Goal: Task Accomplishment & Management: Complete application form

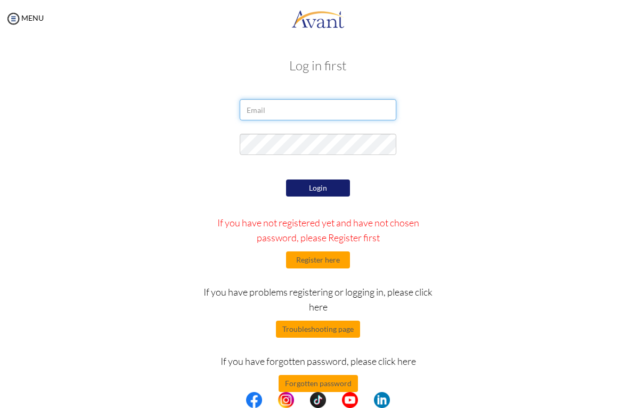
click at [255, 114] on input "email" at bounding box center [318, 109] width 156 height 21
type input "[EMAIL_ADDRESS][DOMAIN_NAME]"
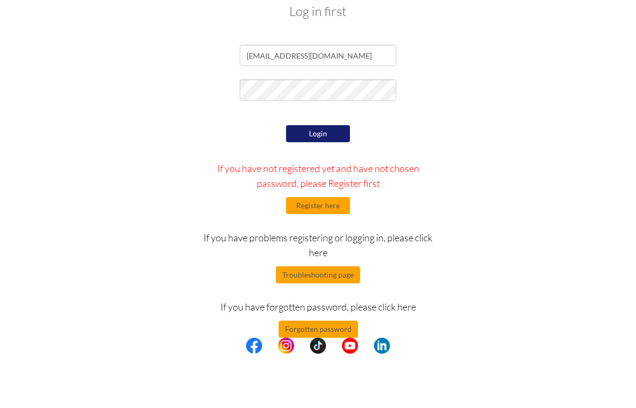
click at [307, 179] on button "Login" at bounding box center [318, 187] width 64 height 17
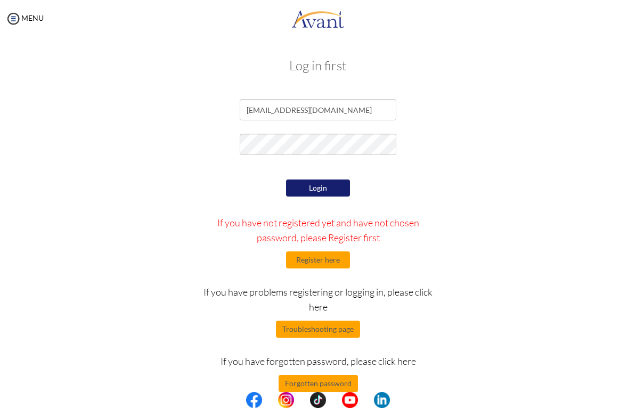
click at [465, 134] on div at bounding box center [318, 147] width 517 height 27
click at [310, 186] on button "Login" at bounding box center [318, 187] width 64 height 17
click at [298, 383] on button "Forgotten password" at bounding box center [318, 383] width 79 height 17
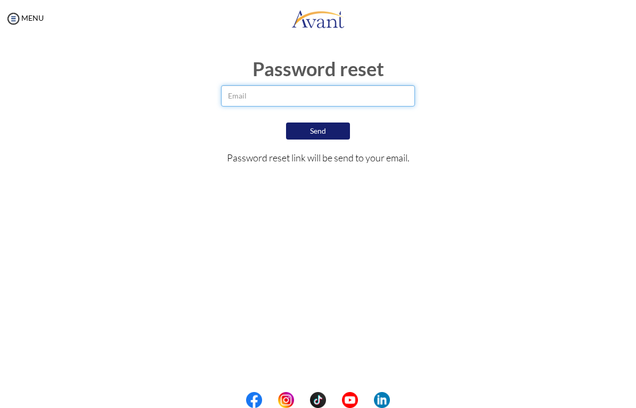
click at [245, 100] on input "email" at bounding box center [318, 95] width 194 height 21
type input "dba_albeza@yahoo.com"
click at [324, 135] on button "Send" at bounding box center [318, 130] width 64 height 17
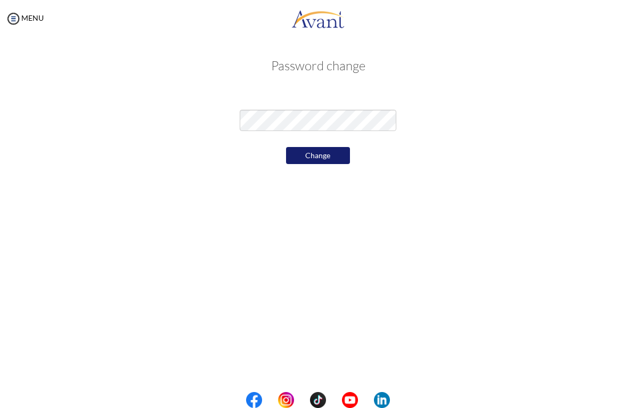
click at [307, 153] on button "Change" at bounding box center [318, 155] width 64 height 17
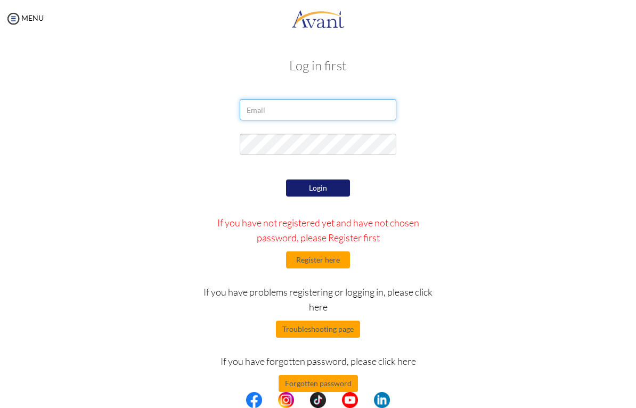
click at [263, 112] on input "email" at bounding box center [318, 109] width 156 height 21
type input "DeniceBethel"
click at [308, 192] on button "Login" at bounding box center [318, 187] width 64 height 17
click at [511, 126] on form "DeniceBethel Login If you have not registered yet and have not chosen password,…" at bounding box center [318, 245] width 501 height 293
click at [305, 186] on button "Login" at bounding box center [318, 187] width 64 height 17
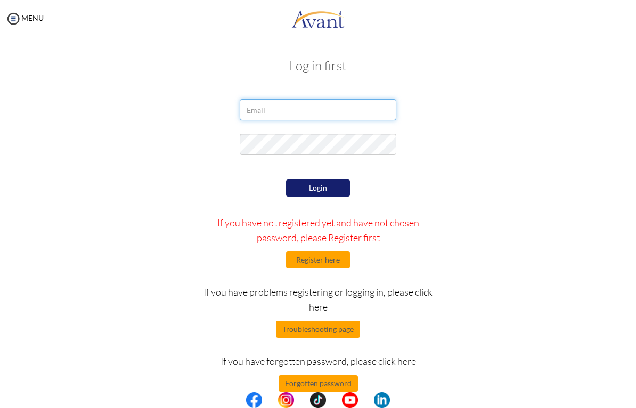
click at [253, 108] on input "email" at bounding box center [318, 109] width 156 height 21
click at [472, 150] on div at bounding box center [318, 147] width 517 height 27
click at [307, 192] on button "Login" at bounding box center [318, 187] width 64 height 17
click at [299, 112] on input "DeniceBethel" at bounding box center [318, 109] width 156 height 21
type input "D"
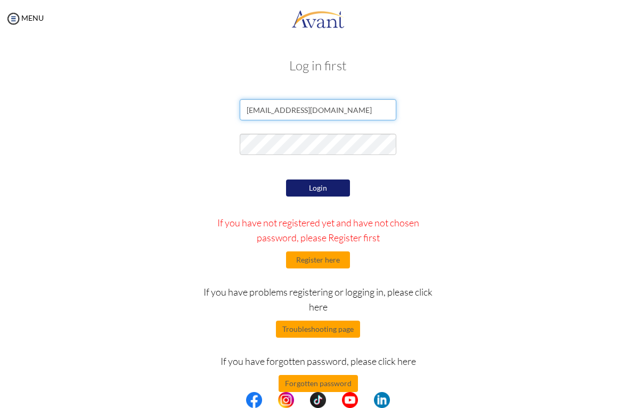
type input "dba_albeza@yahoo.com"
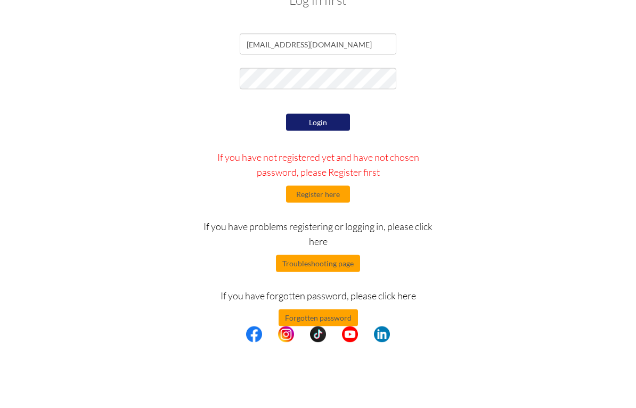
click at [308, 179] on button "Login" at bounding box center [318, 187] width 64 height 17
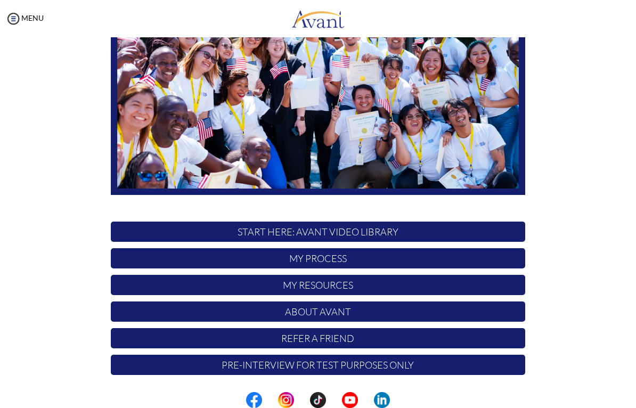
scroll to position [134, 0]
click at [255, 257] on p "My Process" at bounding box center [318, 258] width 414 height 20
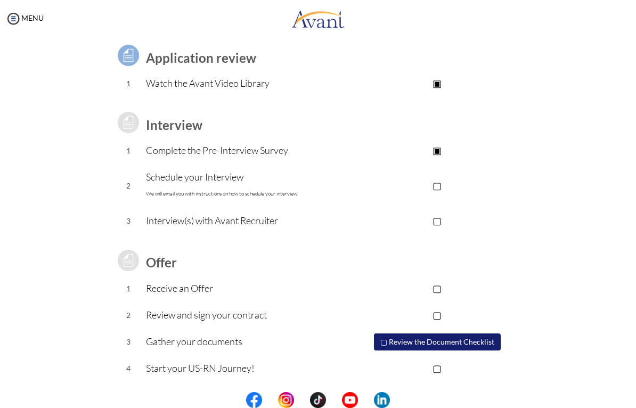
scroll to position [76, 0]
click at [432, 187] on p "▢" at bounding box center [437, 185] width 176 height 15
click at [439, 221] on p "▢" at bounding box center [437, 221] width 176 height 15
click at [181, 222] on p "Interview(s) with Avant Recruiter" at bounding box center [247, 221] width 203 height 15
click at [21, 14] on img at bounding box center [13, 19] width 16 height 16
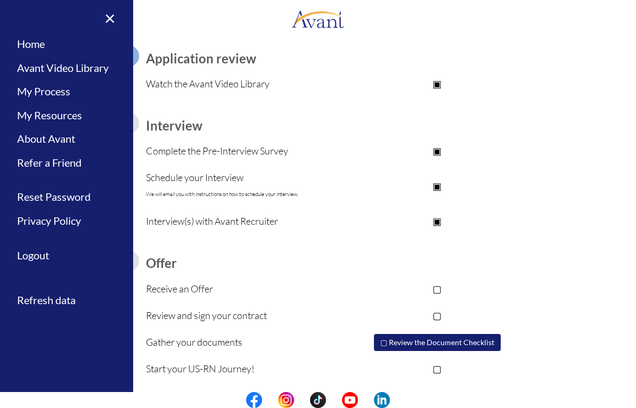
click at [34, 115] on link "My Resources" at bounding box center [66, 115] width 133 height 24
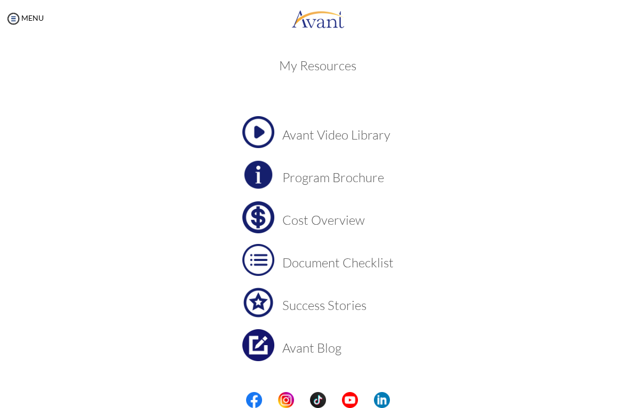
click at [299, 224] on h3 "Cost Overview" at bounding box center [337, 220] width 111 height 14
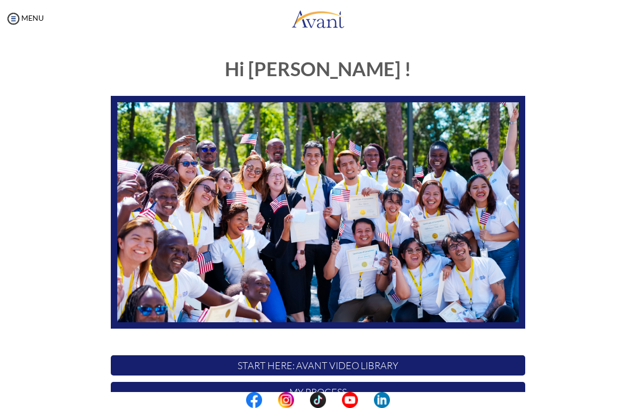
scroll to position [134, 0]
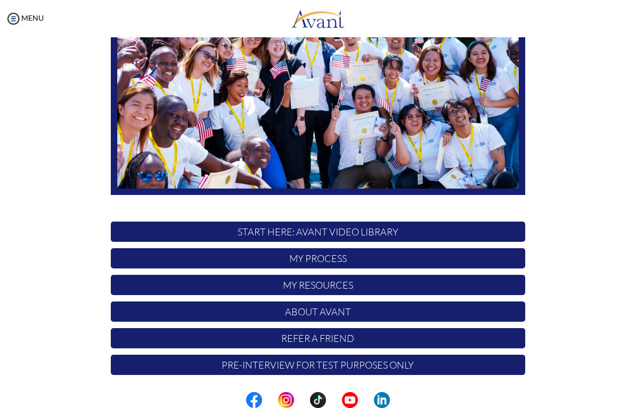
click at [280, 290] on p "My Resources" at bounding box center [318, 285] width 414 height 20
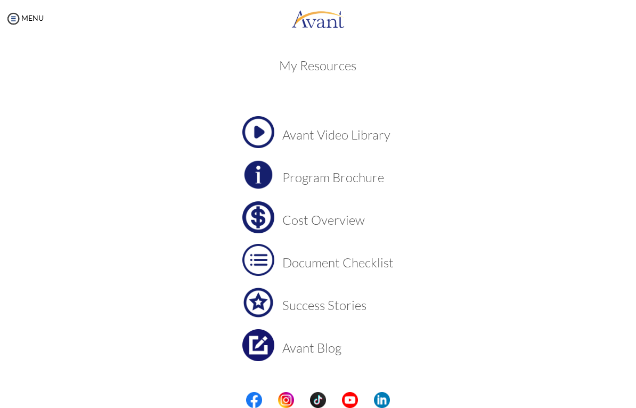
click at [305, 226] on h3 "Cost Overview" at bounding box center [337, 220] width 111 height 14
click at [305, 267] on h3 "Document Checklist" at bounding box center [337, 263] width 111 height 14
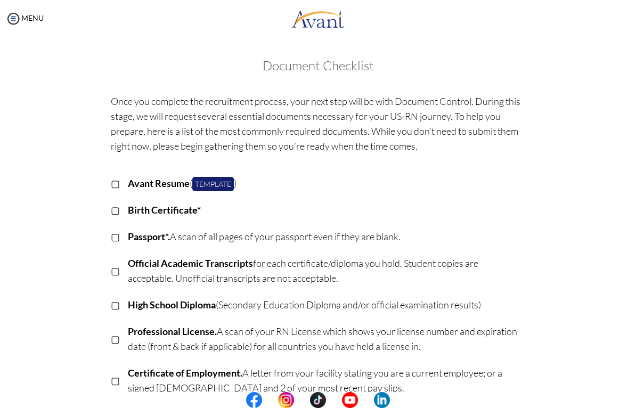
scroll to position [0, 0]
click at [213, 183] on link "Template" at bounding box center [213, 184] width 42 height 14
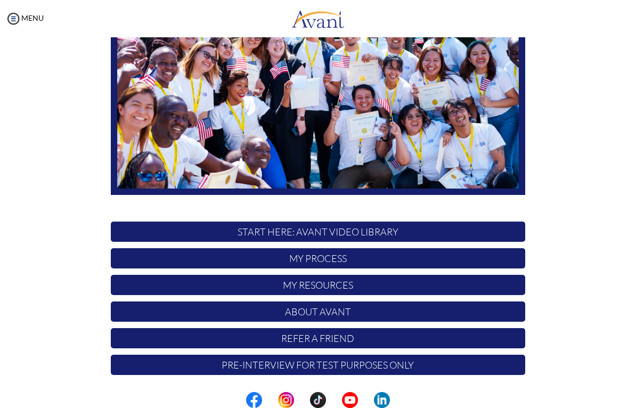
scroll to position [134, 0]
click at [296, 367] on p "Pre-Interview for test purposes only" at bounding box center [318, 365] width 414 height 20
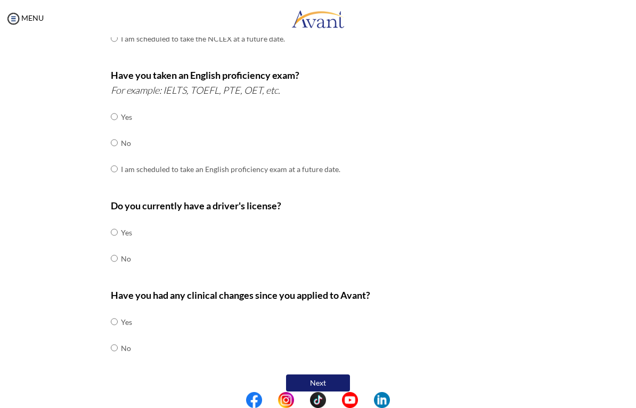
scroll to position [260, 0]
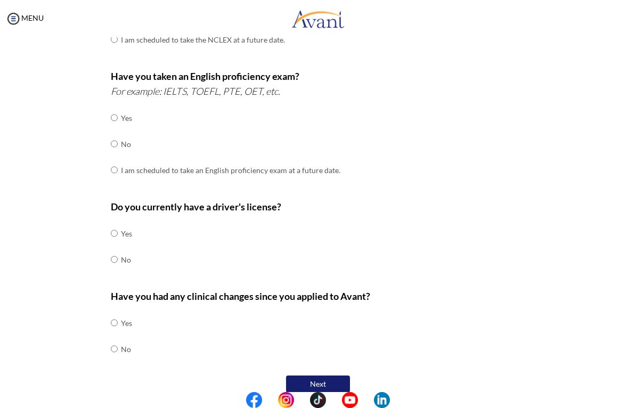
click at [313, 375] on button "Next" at bounding box center [318, 383] width 64 height 17
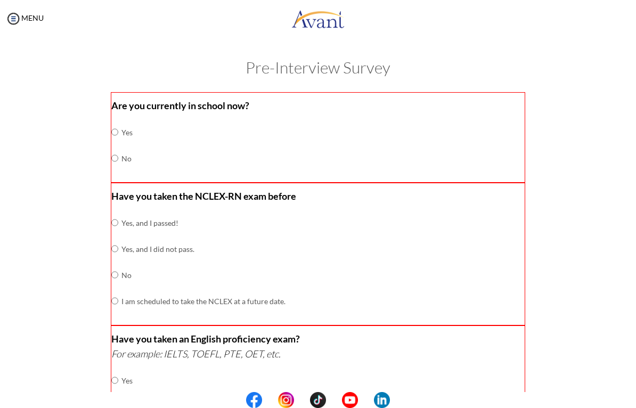
scroll to position [0, 0]
click at [118, 143] on input "radio" at bounding box center [114, 131] width 7 height 21
radio input "true"
click at [116, 217] on input "radio" at bounding box center [114, 222] width 7 height 21
radio input "true"
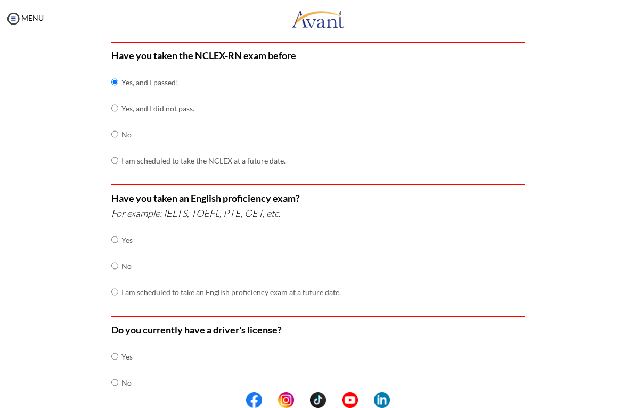
scroll to position [142, 0]
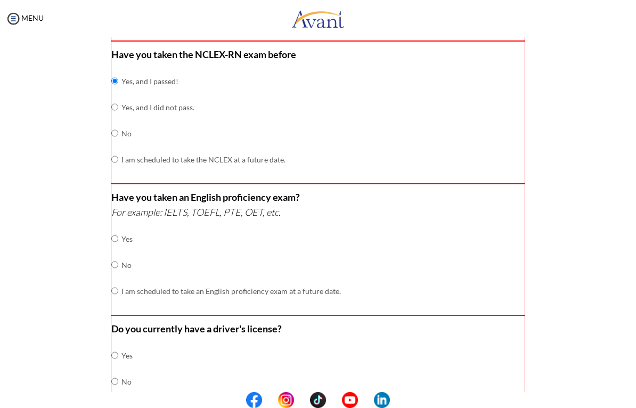
click at [117, 249] on input "radio" at bounding box center [114, 238] width 7 height 21
radio input "true"
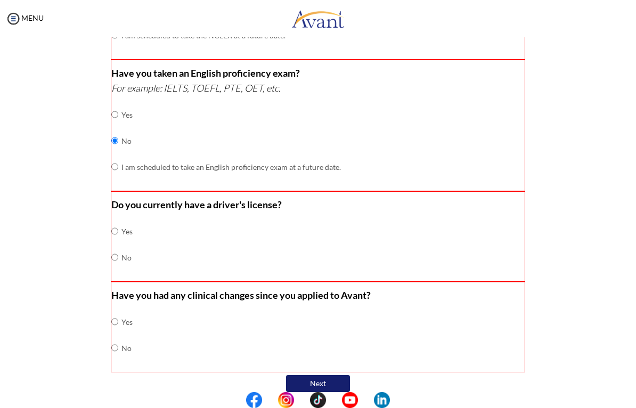
scroll to position [265, 0]
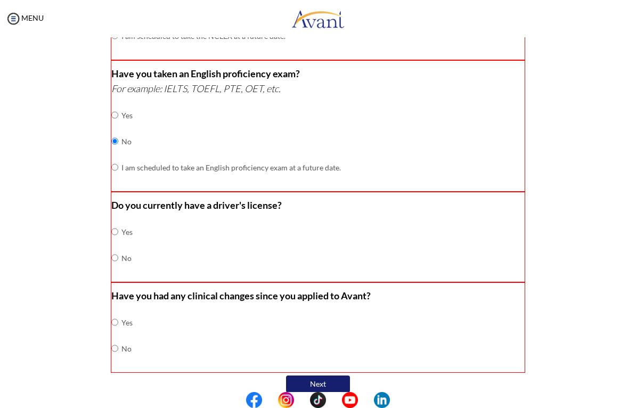
click at [116, 242] on input "radio" at bounding box center [114, 231] width 7 height 21
radio input "true"
click at [118, 333] on input "radio" at bounding box center [114, 322] width 7 height 21
radio input "true"
click at [313, 375] on button "Next" at bounding box center [318, 383] width 64 height 17
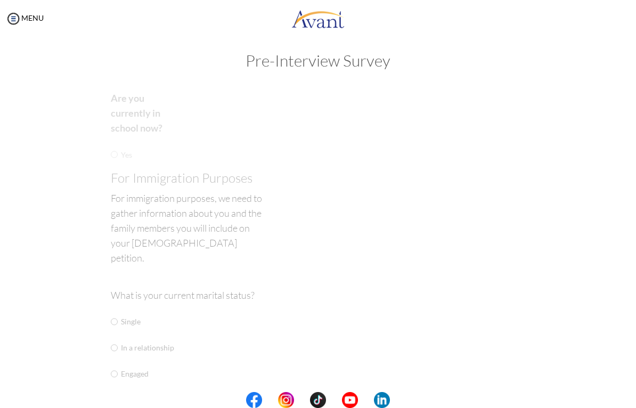
scroll to position [2, 0]
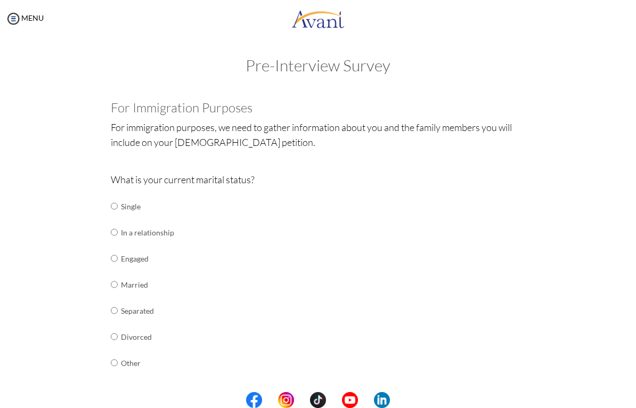
click at [118, 199] on input "radio" at bounding box center [114, 205] width 7 height 21
radio input "true"
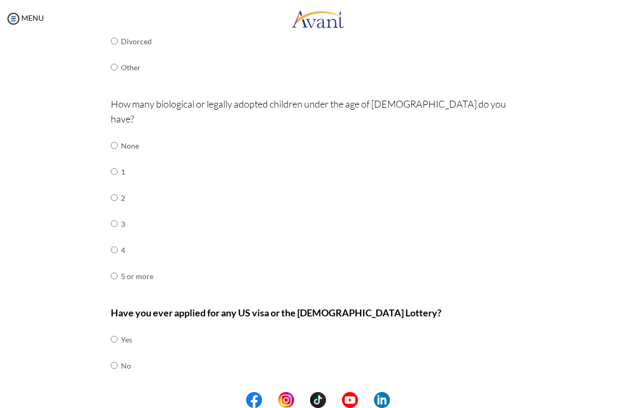
scroll to position [297, 0]
click at [118, 135] on input "radio" at bounding box center [114, 145] width 7 height 21
radio input "true"
click at [115, 338] on input "radio" at bounding box center [114, 339] width 7 height 21
radio input "true"
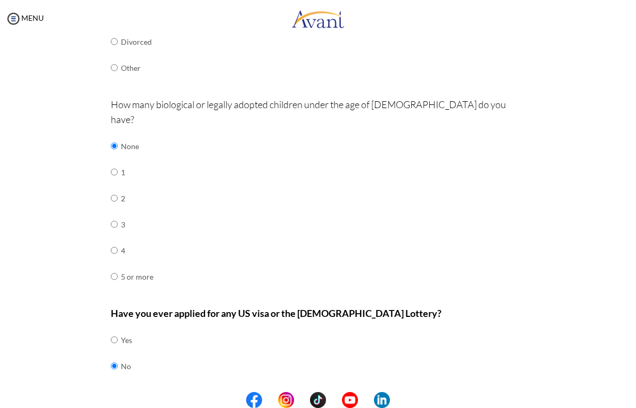
click at [341, 392] on button "Next" at bounding box center [353, 400] width 64 height 17
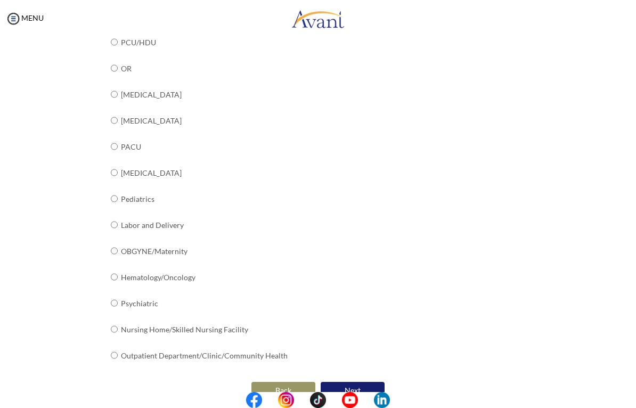
scroll to position [343, 0]
